Goal: Register for event/course

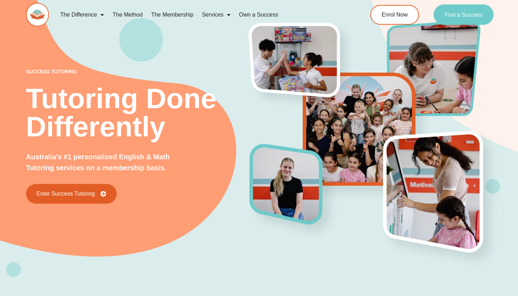
click at [458, 13] on span "Find a Success" at bounding box center [463, 15] width 38 height 6
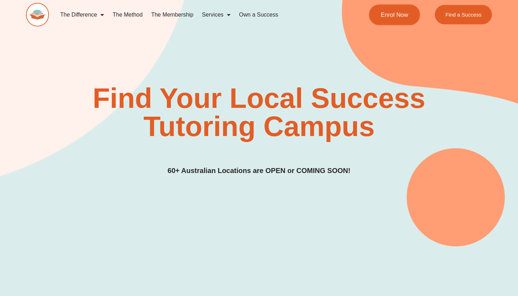
click at [402, 15] on span "Enrol Now" at bounding box center [394, 15] width 27 height 6
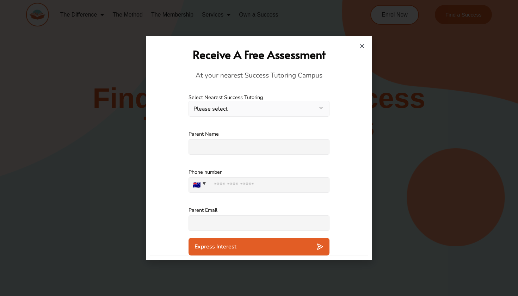
click at [305, 118] on div "**********" at bounding box center [258, 105] width 141 height 37
click at [309, 107] on button "Please select" at bounding box center [258, 109] width 141 height 16
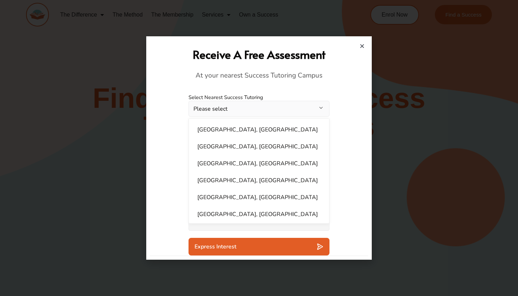
click at [326, 77] on h4 "At your nearest Success Tutoring Campus" at bounding box center [258, 75] width 211 height 9
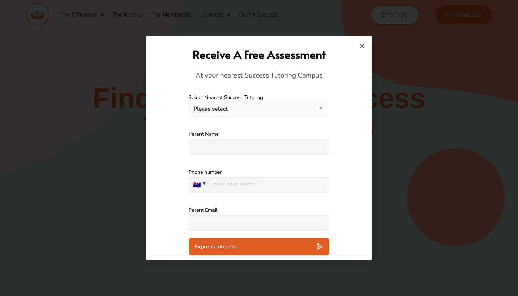
click at [249, 251] on button "Express Interest" at bounding box center [258, 247] width 141 height 18
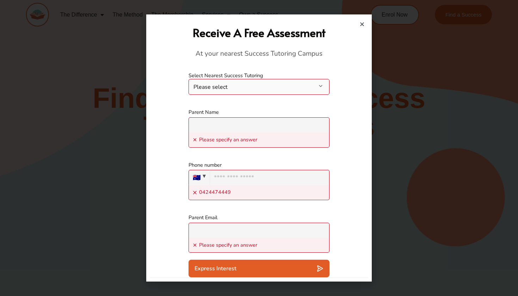
click at [287, 86] on button "Please select" at bounding box center [258, 87] width 141 height 16
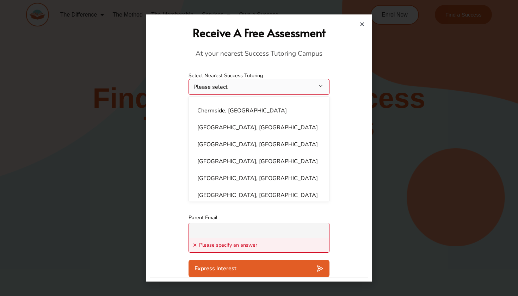
scroll to position [155, 0]
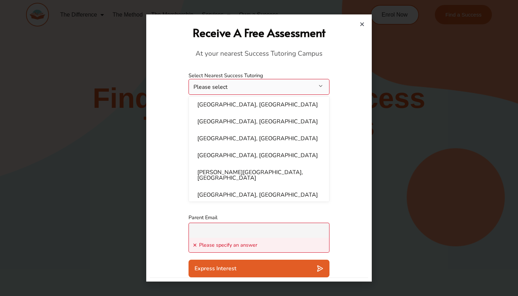
click at [289, 85] on button "Please select" at bounding box center [258, 87] width 141 height 16
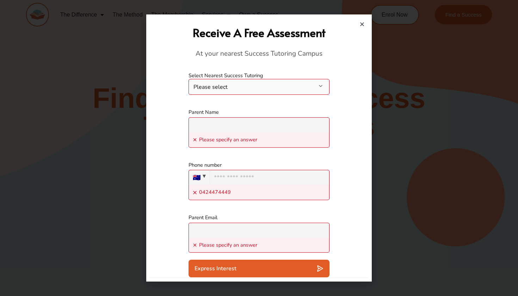
click at [363, 24] on icon "Close" at bounding box center [361, 23] width 5 height 5
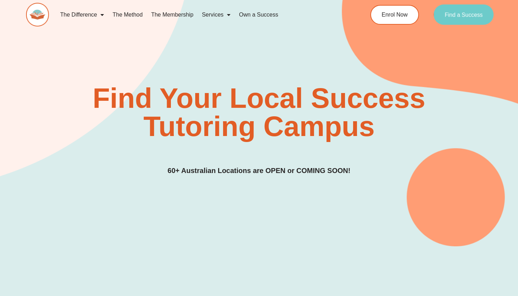
scroll to position [0, 0]
click at [471, 11] on link "Find a Success" at bounding box center [463, 15] width 60 height 20
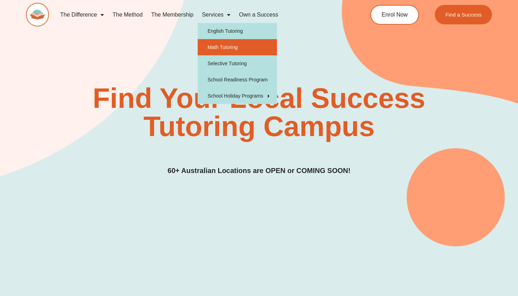
click at [234, 44] on link "Math Tutoring" at bounding box center [237, 47] width 79 height 16
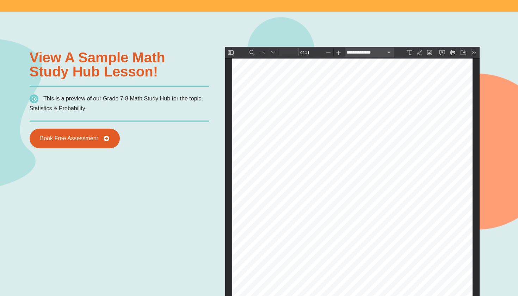
scroll to position [528, 0]
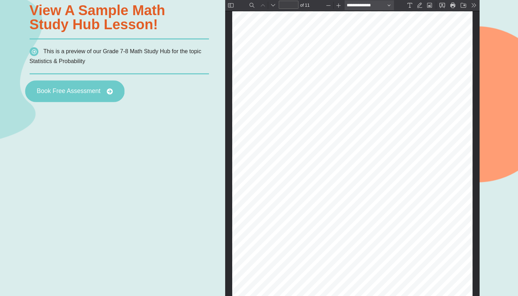
click at [96, 96] on link "Book Free Assessment" at bounding box center [74, 91] width 99 height 22
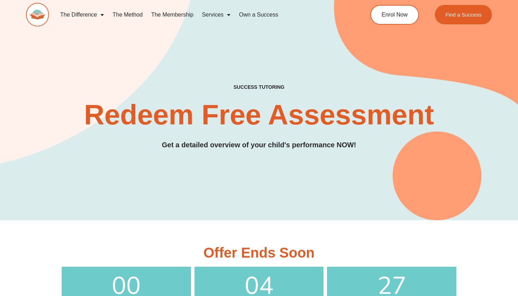
click at [259, 15] on link "Own a Success" at bounding box center [259, 15] width 48 height 16
